Goal: Navigation & Orientation: Find specific page/section

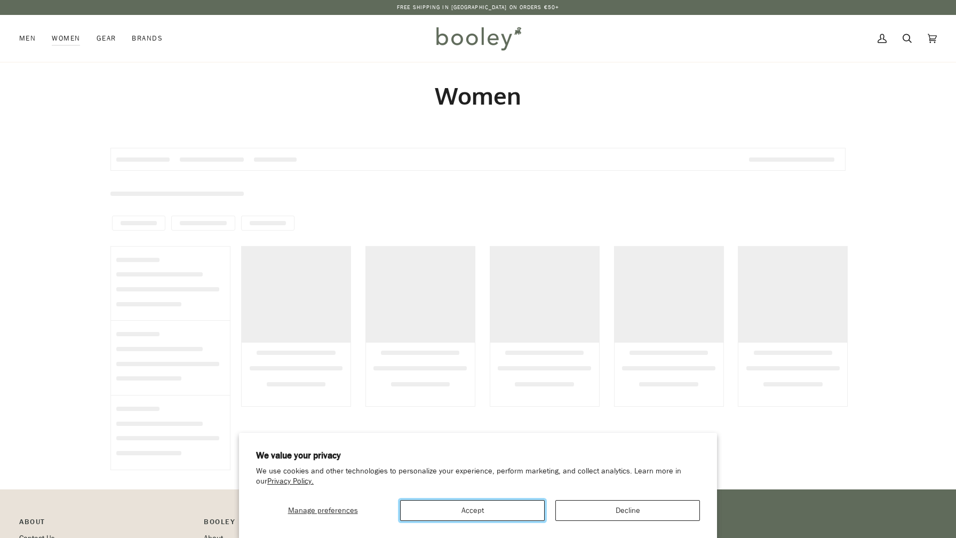
click at [508, 505] on button "Accept" at bounding box center [472, 510] width 145 height 21
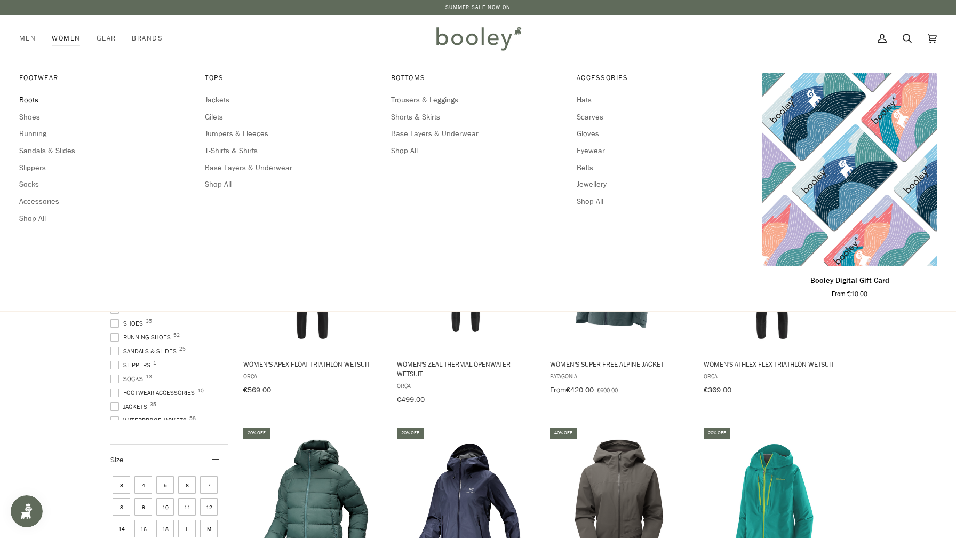
click at [31, 98] on span "Boots" at bounding box center [106, 100] width 174 height 12
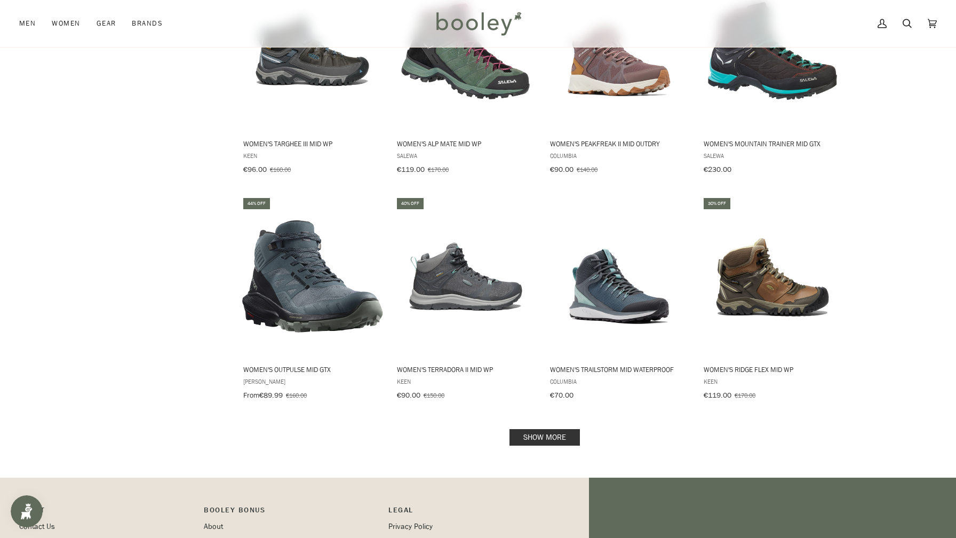
scroll to position [905, 0]
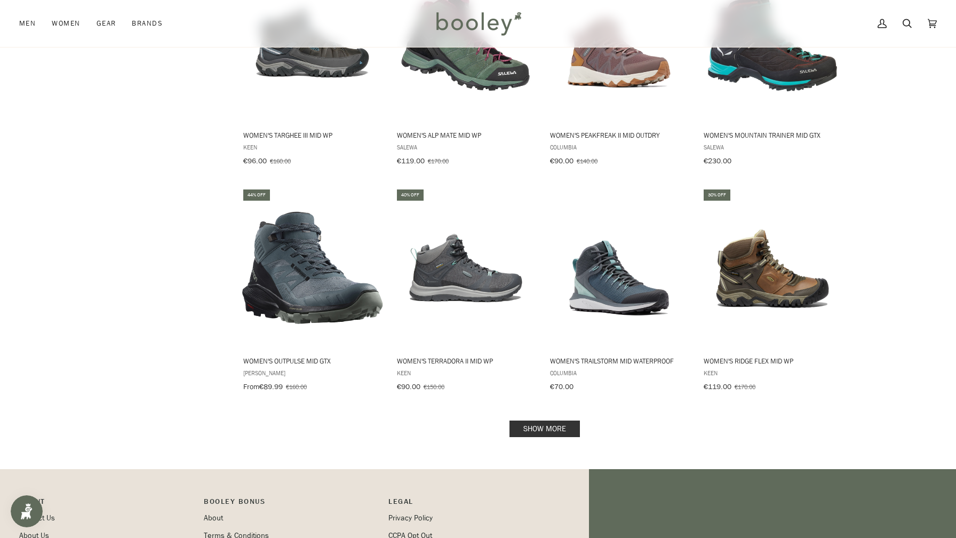
click at [524, 423] on link "Show more" at bounding box center [544, 428] width 70 height 17
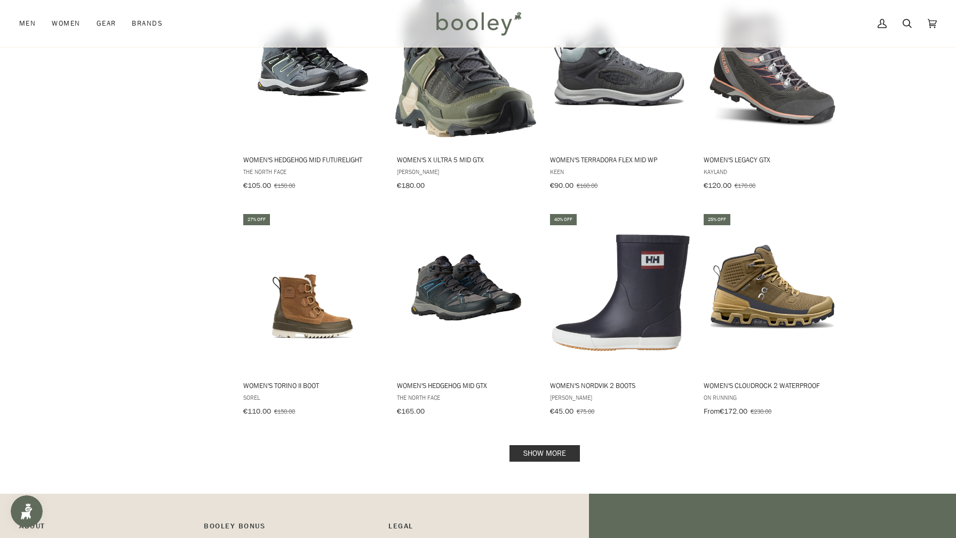
scroll to position [2041, 0]
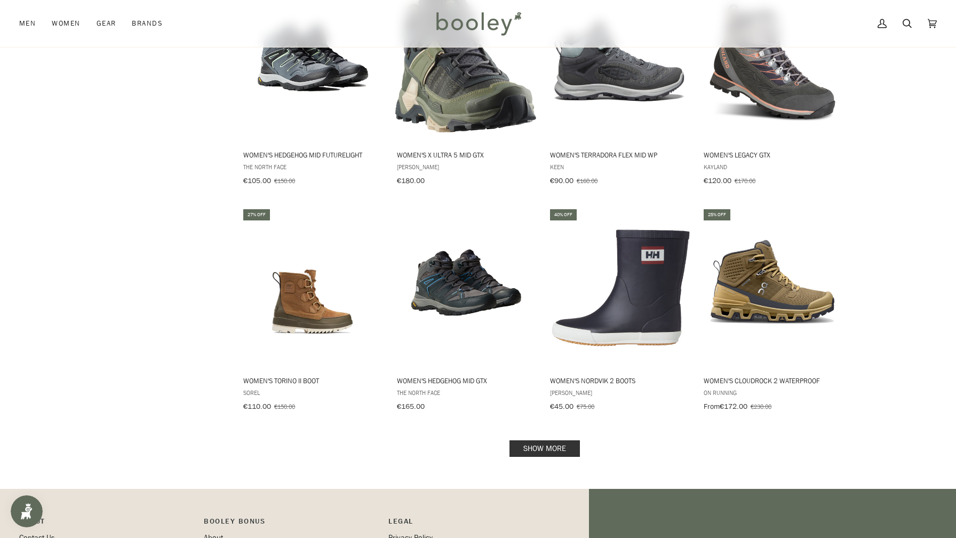
click at [527, 440] on link "Show more" at bounding box center [544, 448] width 70 height 17
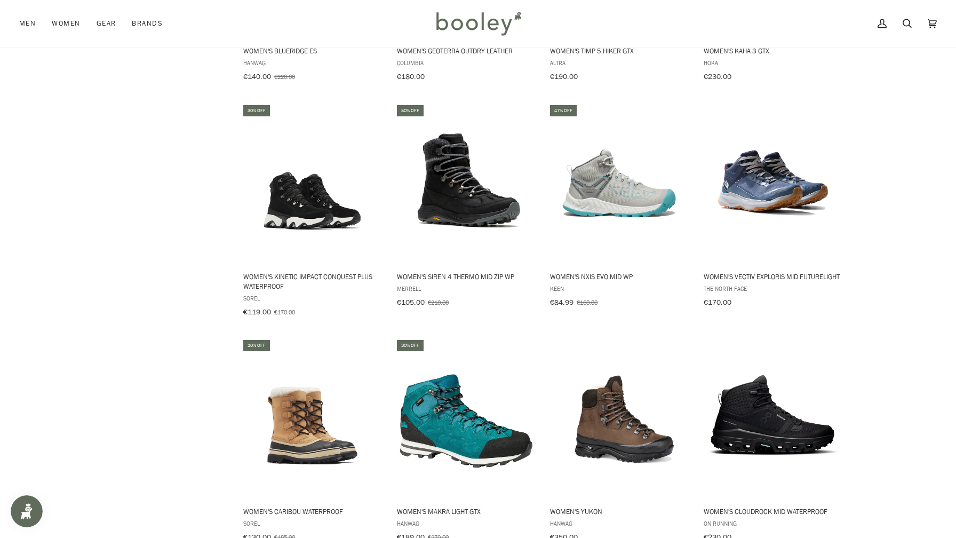
scroll to position [2863, 0]
